Goal: Information Seeking & Learning: Learn about a topic

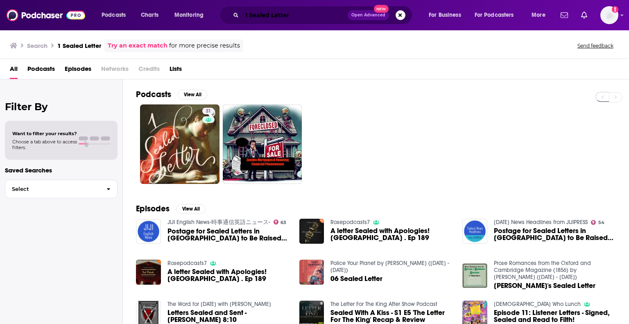
click at [267, 12] on input "1 Sealed Letter" at bounding box center [295, 15] width 106 height 13
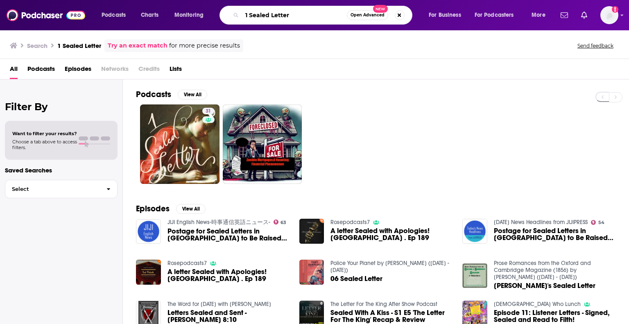
click at [267, 12] on input "1 Sealed Letter" at bounding box center [294, 15] width 105 height 13
type input "Academic Life Podcast"
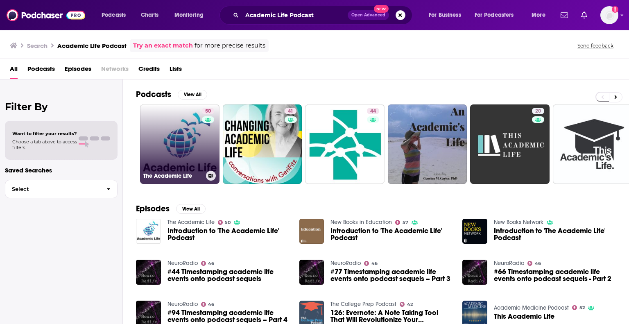
click at [198, 155] on link "50 The Academic Life" at bounding box center [179, 143] width 79 height 79
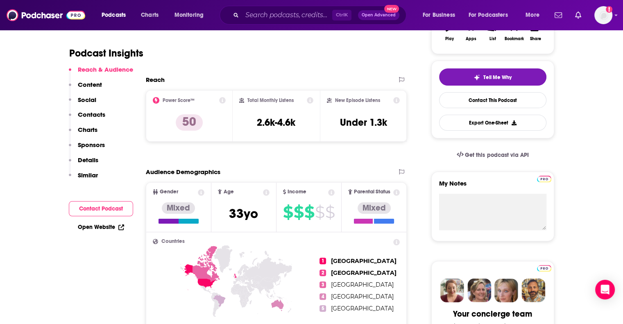
scroll to position [89, 0]
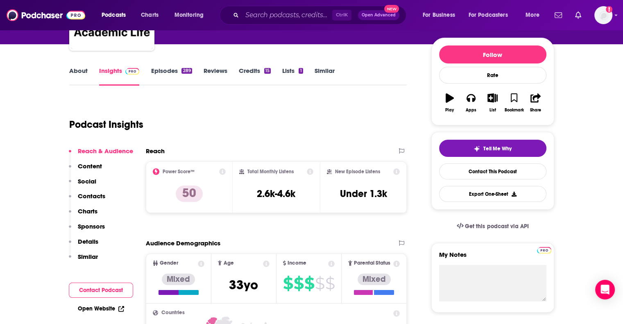
click at [82, 70] on link "About" at bounding box center [78, 76] width 18 height 19
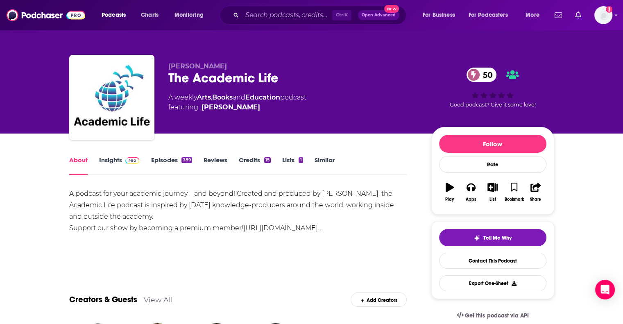
drag, startPoint x: 160, startPoint y: 217, endPoint x: 59, endPoint y: 192, distance: 104.4
copy div "A podcast for your academic journey—and beyond! Created and produced by [PERSON…"
click at [162, 219] on div "A podcast for your academic journey—and beyond! Created and produced by [PERSON…" at bounding box center [238, 211] width 338 height 46
drag, startPoint x: 156, startPoint y: 218, endPoint x: 144, endPoint y: 208, distance: 15.9
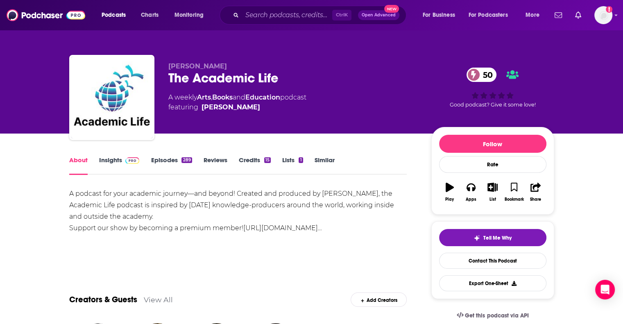
click at [144, 208] on div "A podcast for your academic journey—and beyond! Created and produced by [PERSON…" at bounding box center [238, 211] width 338 height 46
copy div "is inspired by [DATE] knowledge-producers around the world, working inside and …"
